Goal: Communication & Community: Answer question/provide support

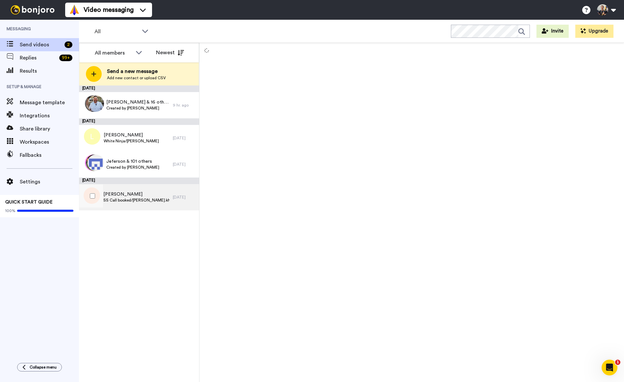
click at [116, 202] on span "SS Call booked/r.ash.khalil96" at bounding box center [136, 200] width 66 height 5
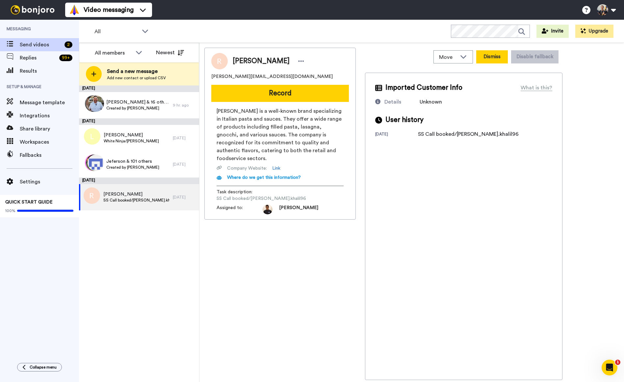
click at [494, 60] on button "Dismiss" at bounding box center [492, 56] width 32 height 13
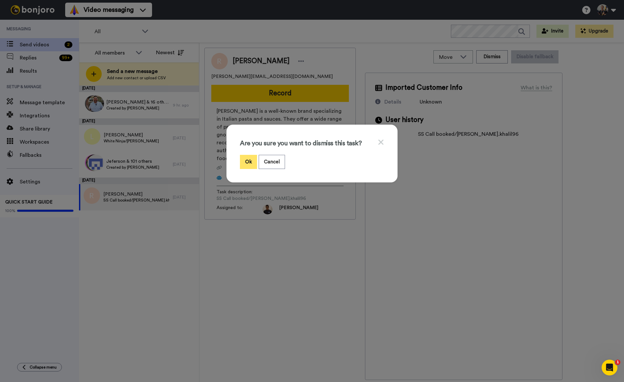
click at [253, 160] on button "Ok" at bounding box center [248, 162] width 17 height 14
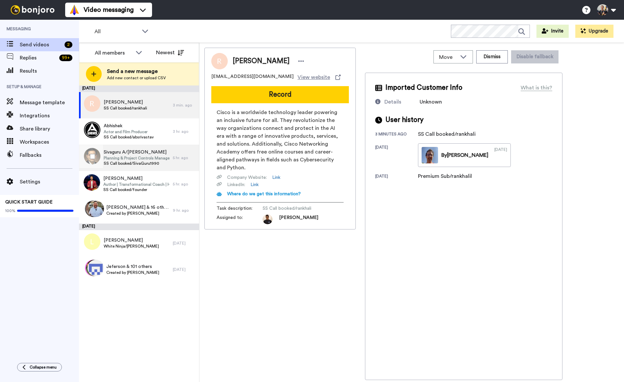
click at [159, 158] on span "Planning & Project Controls Manager" at bounding box center [137, 158] width 66 height 5
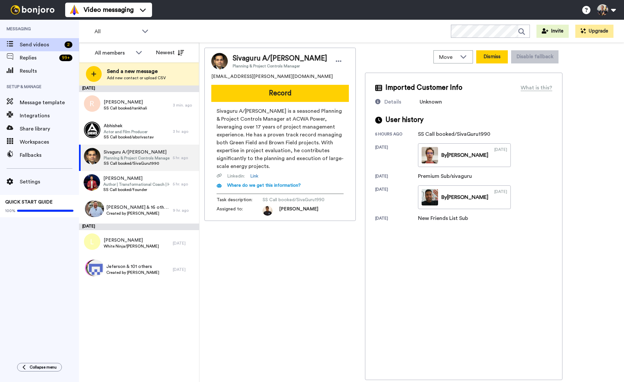
click at [488, 57] on button "Dismiss" at bounding box center [492, 56] width 32 height 13
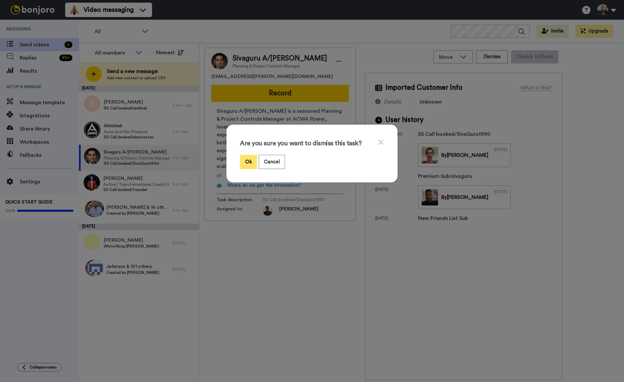
click at [246, 161] on button "Ok" at bounding box center [248, 162] width 17 height 14
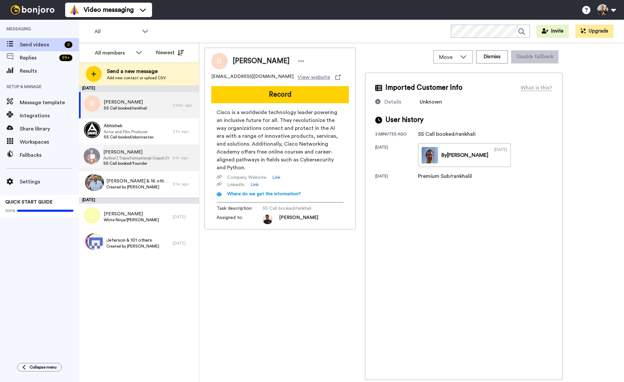
click at [132, 157] on span "Author | Transformational Coach | Habits Coach" at bounding box center [136, 158] width 66 height 5
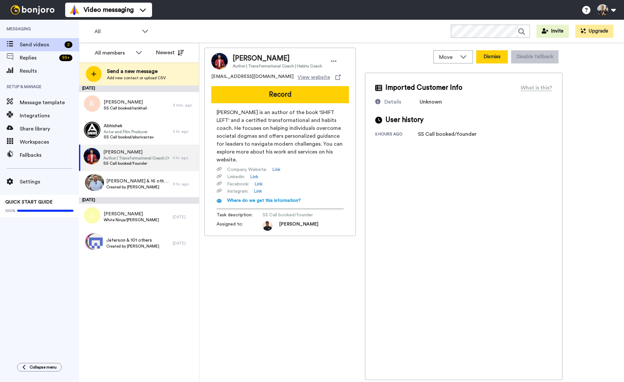
click at [495, 57] on button "Dismiss" at bounding box center [492, 56] width 32 height 13
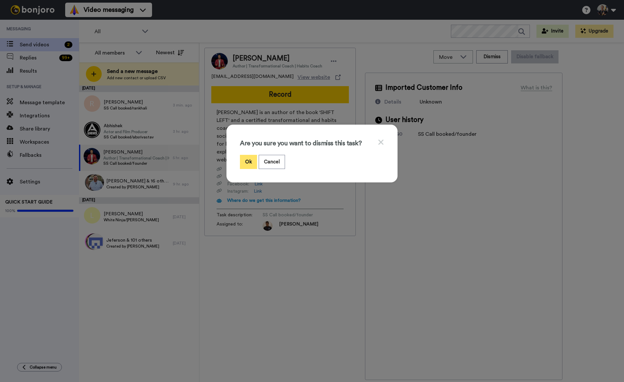
click at [251, 162] on button "Ok" at bounding box center [248, 162] width 17 height 14
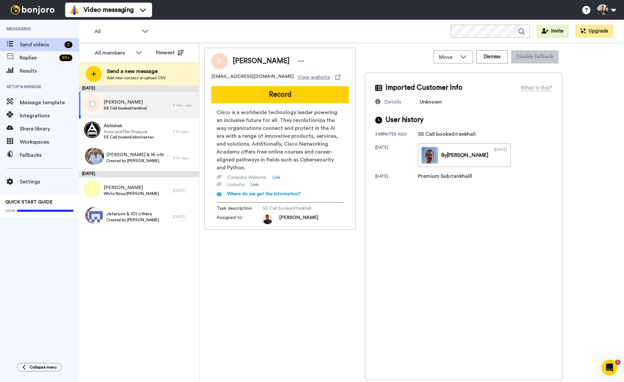
click at [124, 103] on span "[PERSON_NAME]" at bounding box center [125, 102] width 43 height 7
click at [498, 60] on button "Dismiss" at bounding box center [492, 56] width 32 height 13
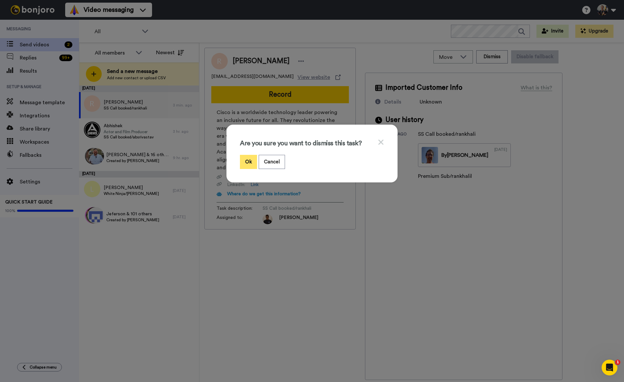
drag, startPoint x: 247, startPoint y: 159, endPoint x: 251, endPoint y: 161, distance: 4.5
click at [247, 159] on button "Ok" at bounding box center [248, 162] width 17 height 14
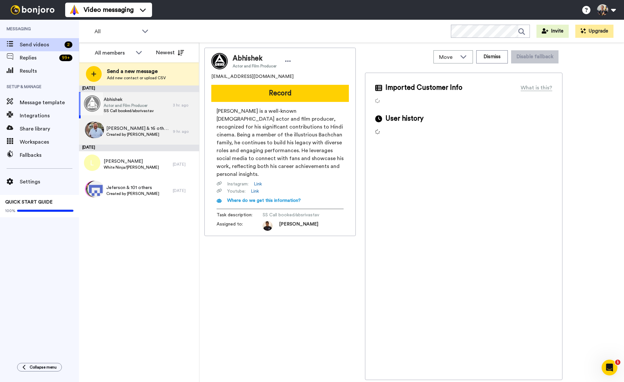
drag, startPoint x: 130, startPoint y: 106, endPoint x: 166, endPoint y: 121, distance: 38.4
click at [130, 106] on span "Actor and Film Producer" at bounding box center [129, 105] width 50 height 5
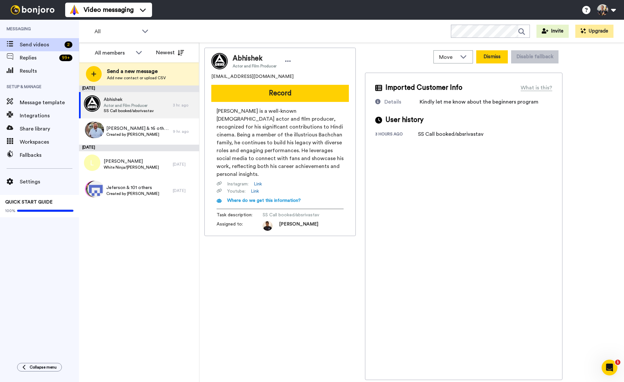
click at [491, 60] on button "Dismiss" at bounding box center [492, 56] width 32 height 13
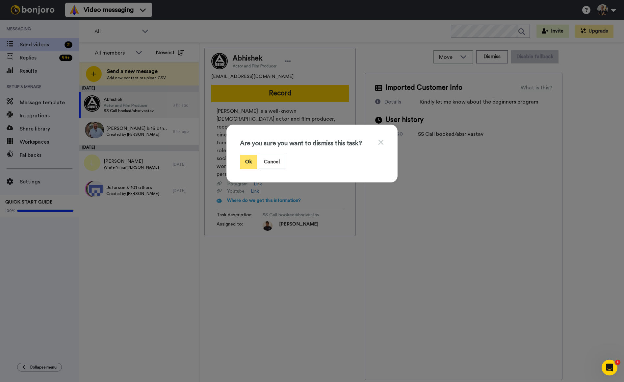
click at [251, 163] on button "Ok" at bounding box center [248, 162] width 17 height 14
